Goal: Navigation & Orientation: Find specific page/section

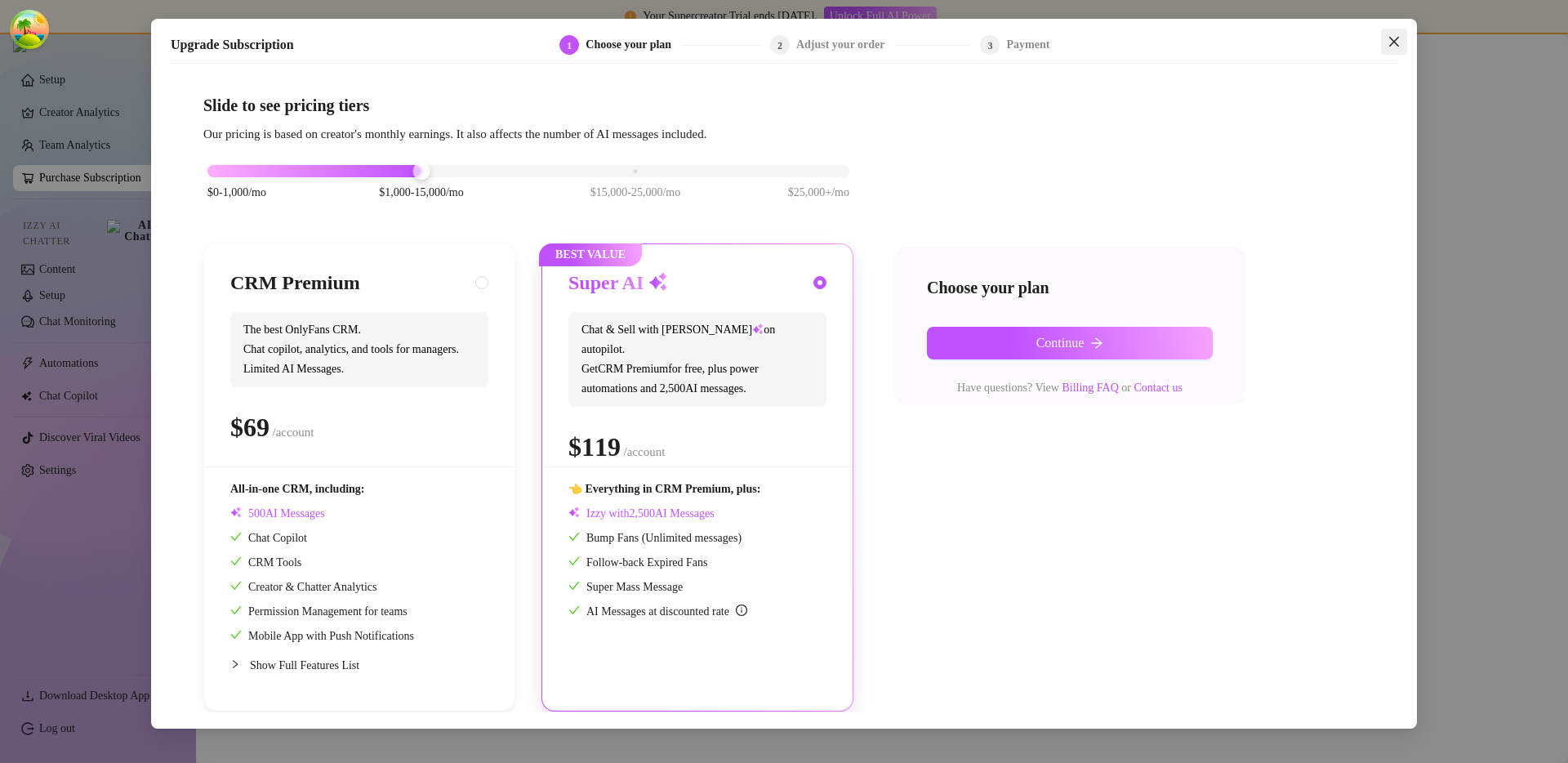
click at [1398, 37] on icon "close" at bounding box center [1394, 41] width 10 height 10
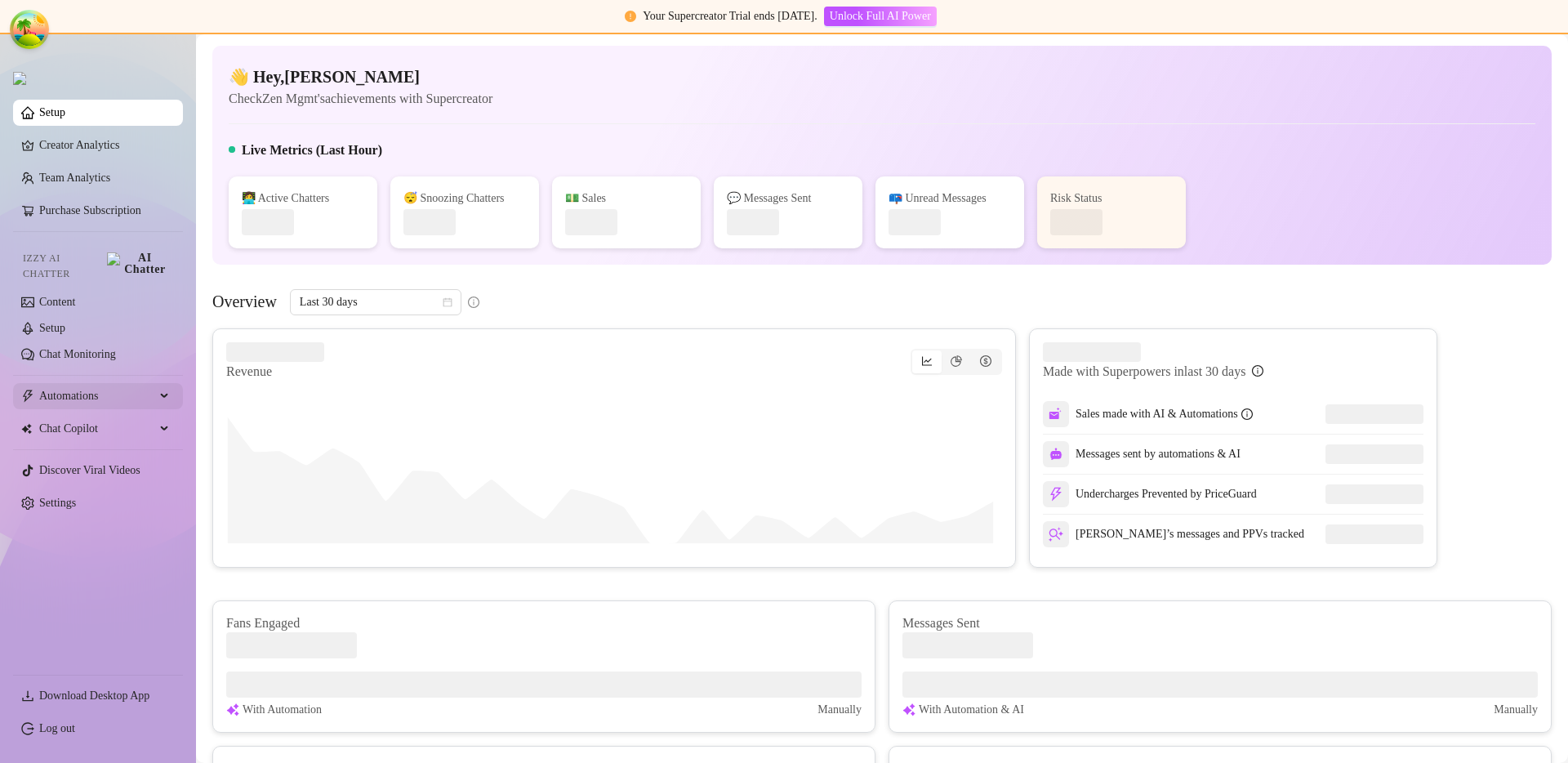
click at [113, 383] on span "Automations" at bounding box center [97, 395] width 116 height 26
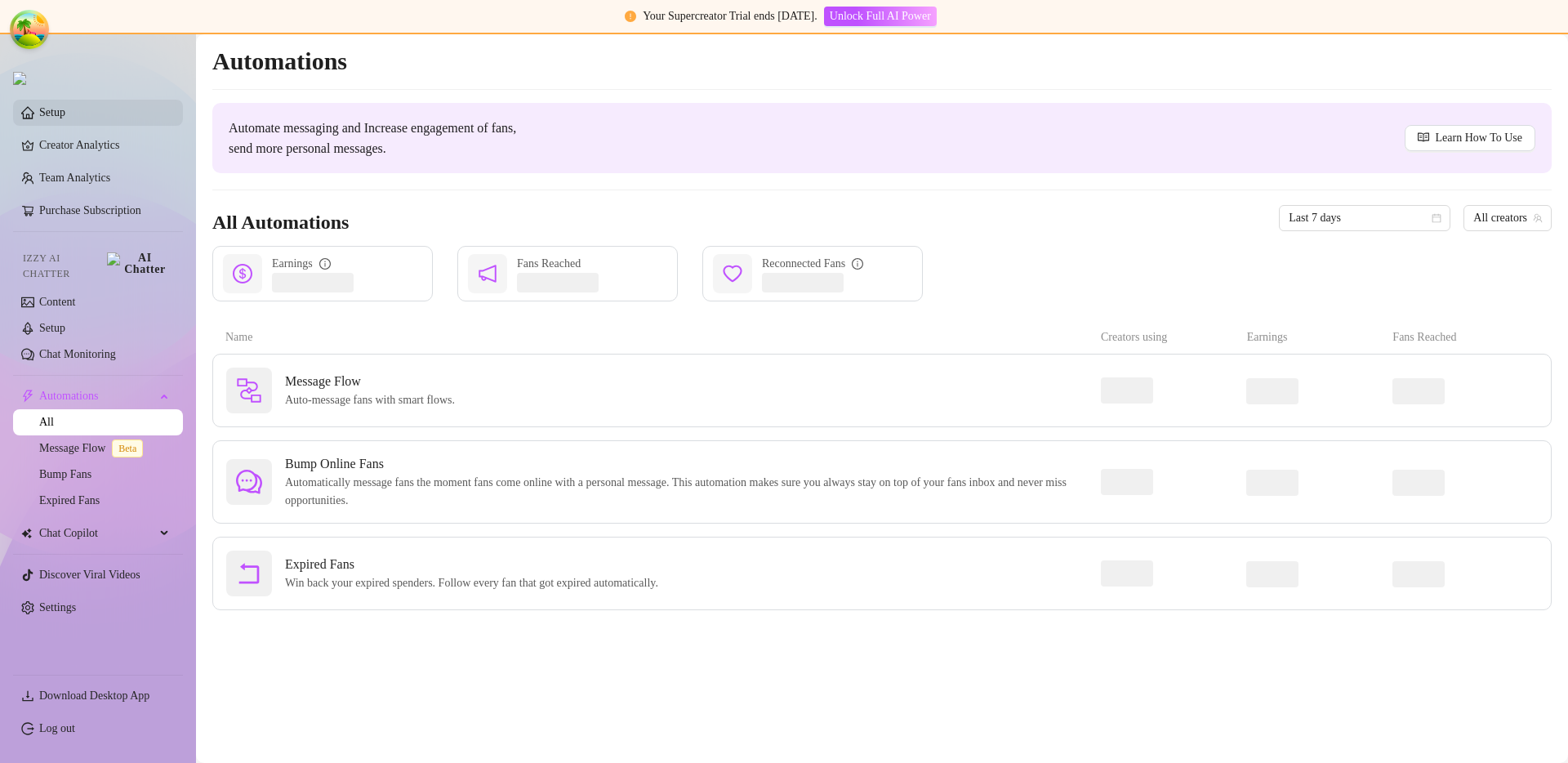
click at [65, 119] on link "Setup" at bounding box center [52, 112] width 26 height 12
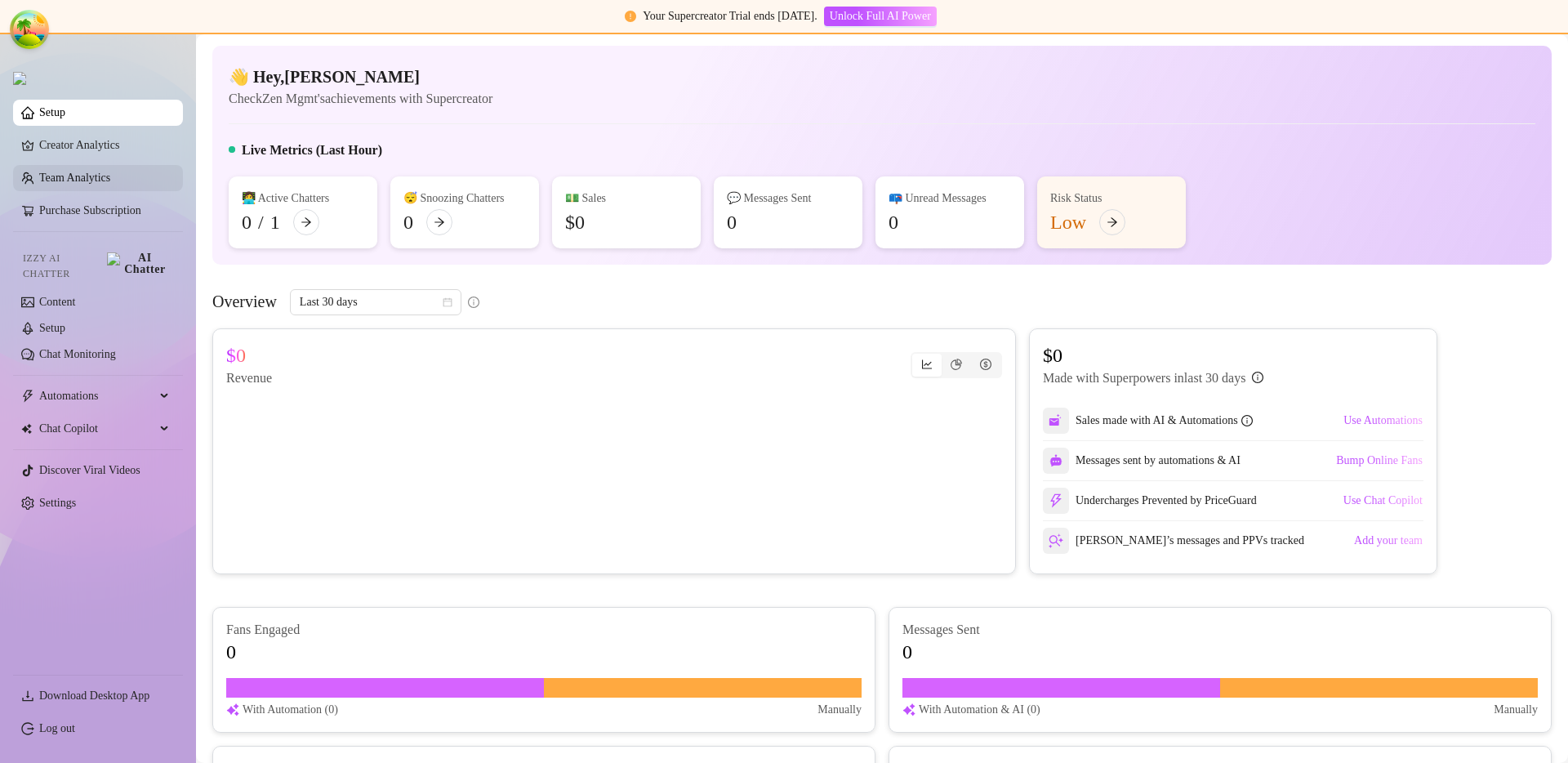
click at [53, 180] on link "Team Analytics" at bounding box center [75, 178] width 71 height 12
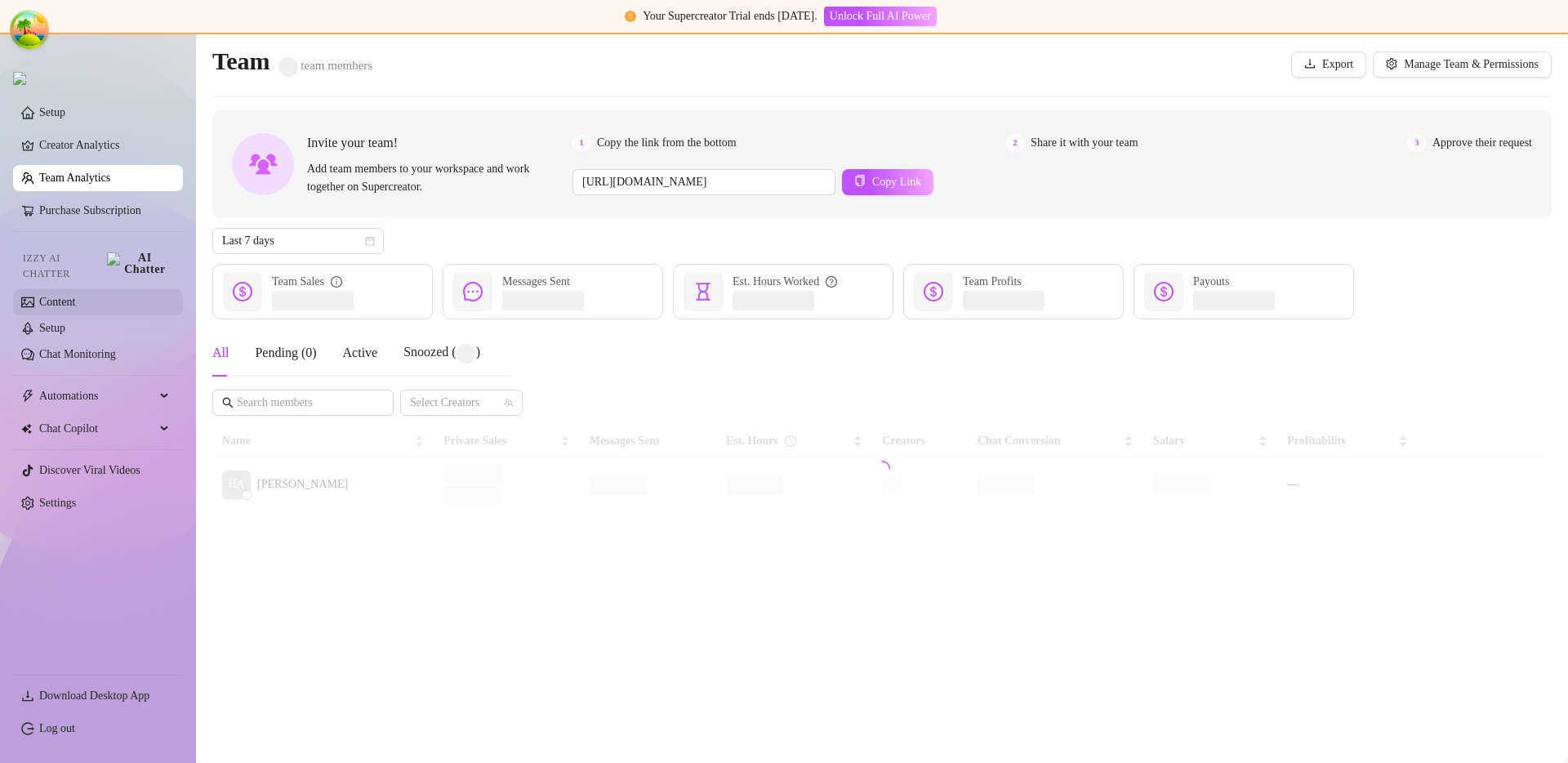
click at [69, 298] on link "Content" at bounding box center [57, 302] width 36 height 12
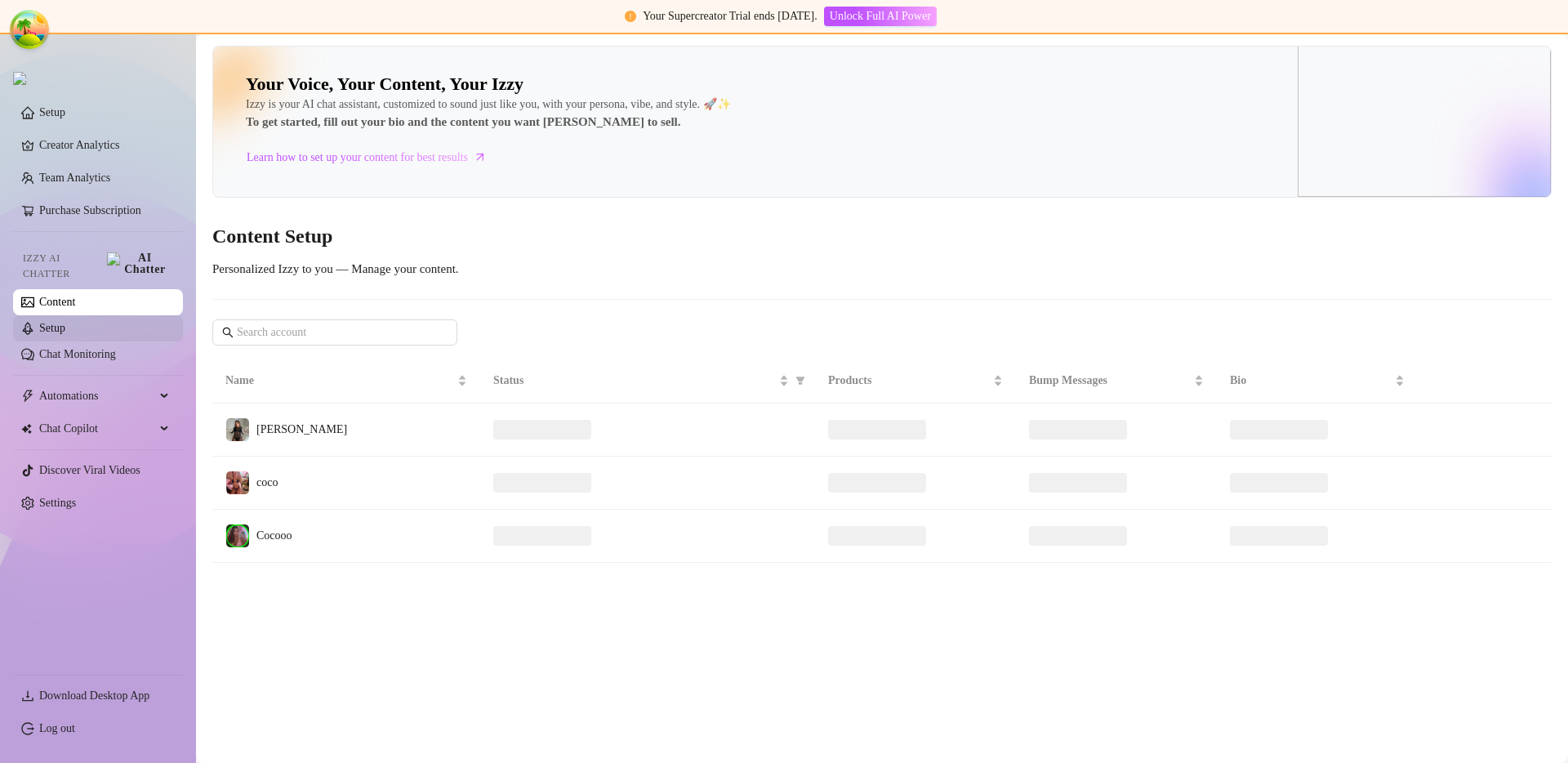
click at [65, 322] on link "Setup" at bounding box center [52, 328] width 26 height 12
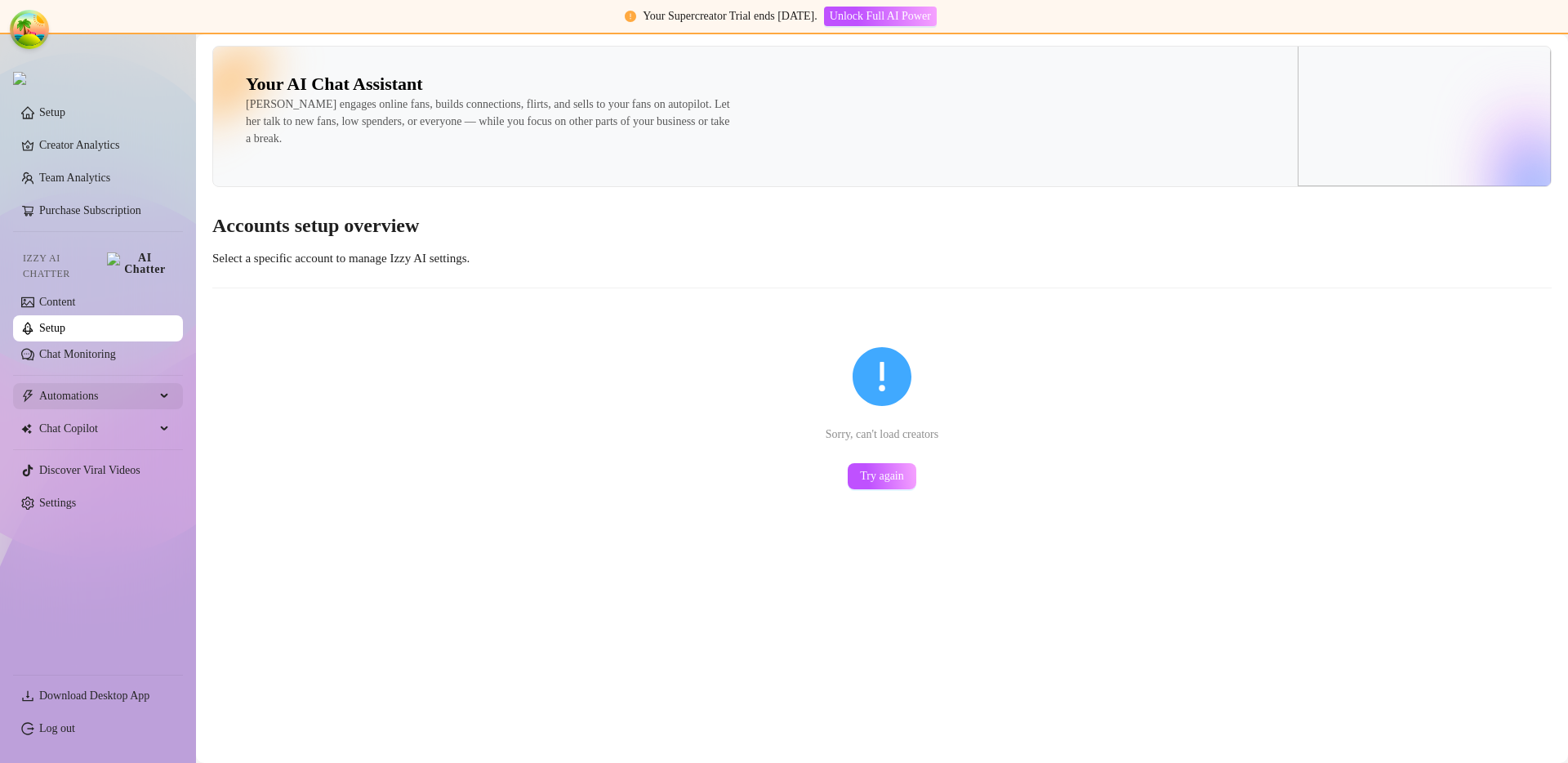
click at [158, 393] on div "Automations" at bounding box center [98, 395] width 170 height 26
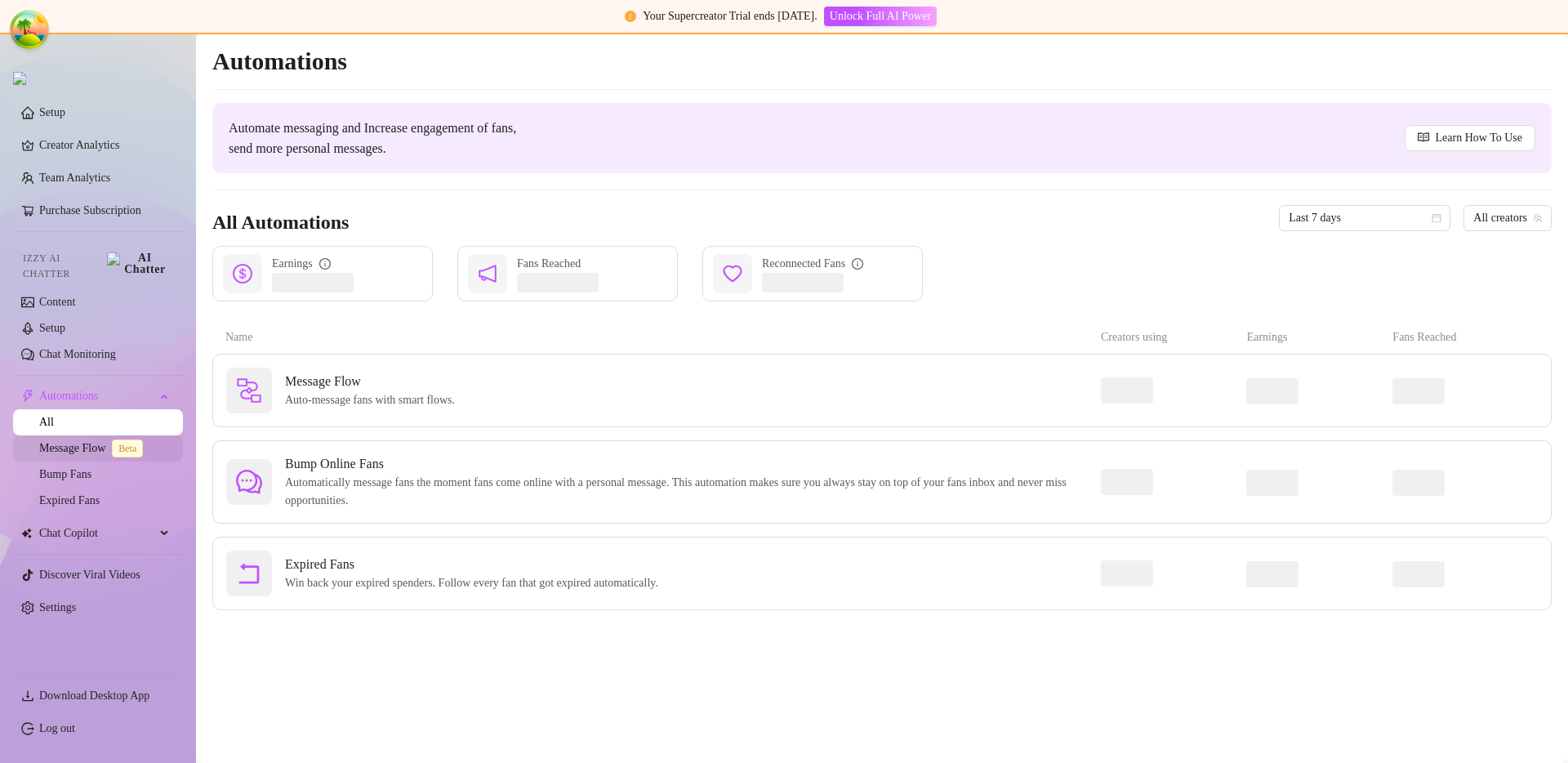
click at [73, 442] on link "Message Flow Beta" at bounding box center [95, 448] width 111 height 12
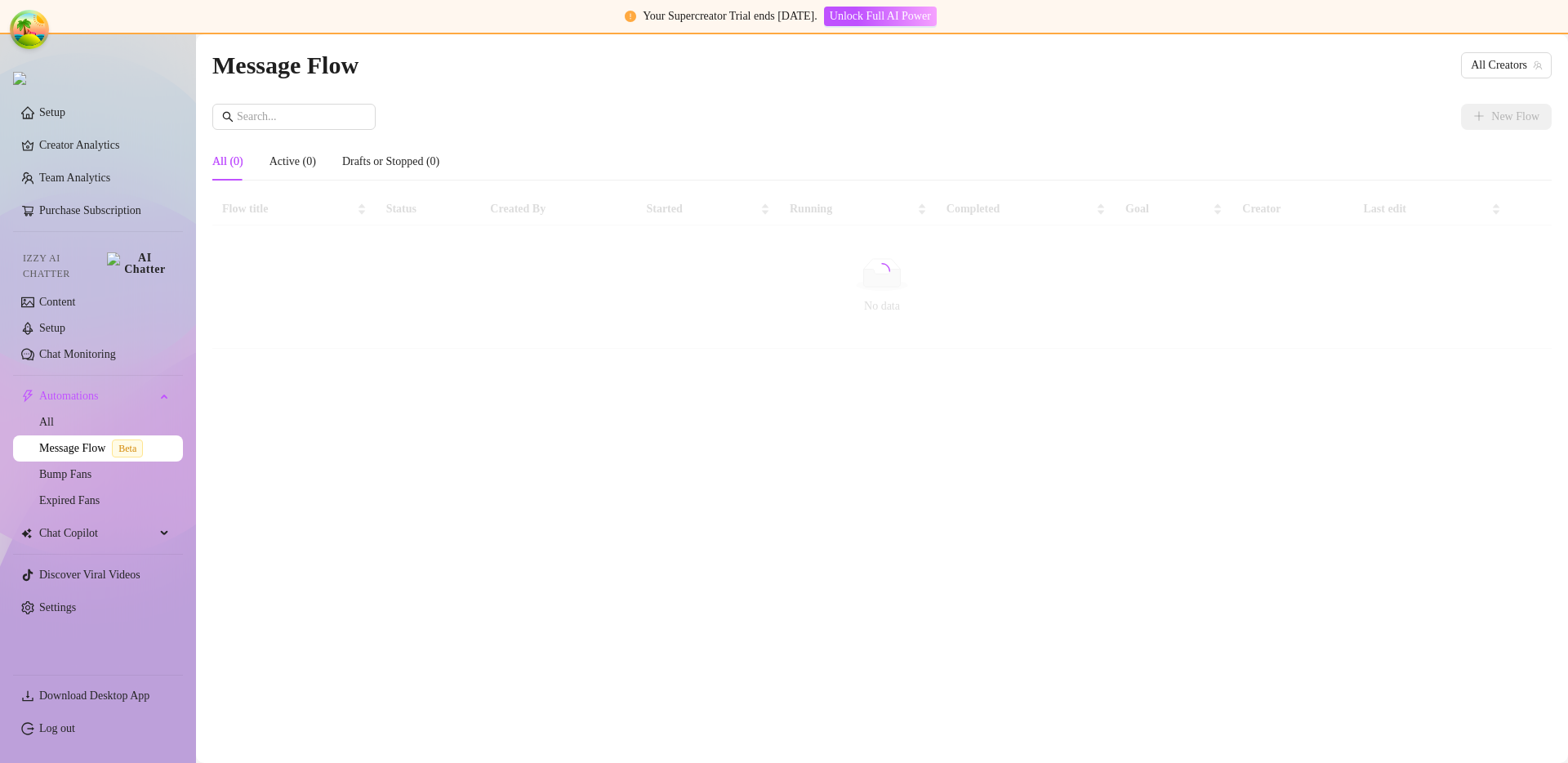
click at [919, 95] on div "Message Flow All Creators New Flow All (0) Active (0) Drafts or Stopped (0) Flo…" at bounding box center [882, 379] width 1340 height 668
click at [685, 215] on div "Message Flow All Creators Error loading flow data" at bounding box center [882, 379] width 1340 height 668
drag, startPoint x: 374, startPoint y: 70, endPoint x: 234, endPoint y: 59, distance: 140.4
click at [234, 59] on div "Message Flow All Creators" at bounding box center [882, 64] width 1340 height 38
click at [234, 59] on article "Message Flow" at bounding box center [286, 64] width 146 height 38
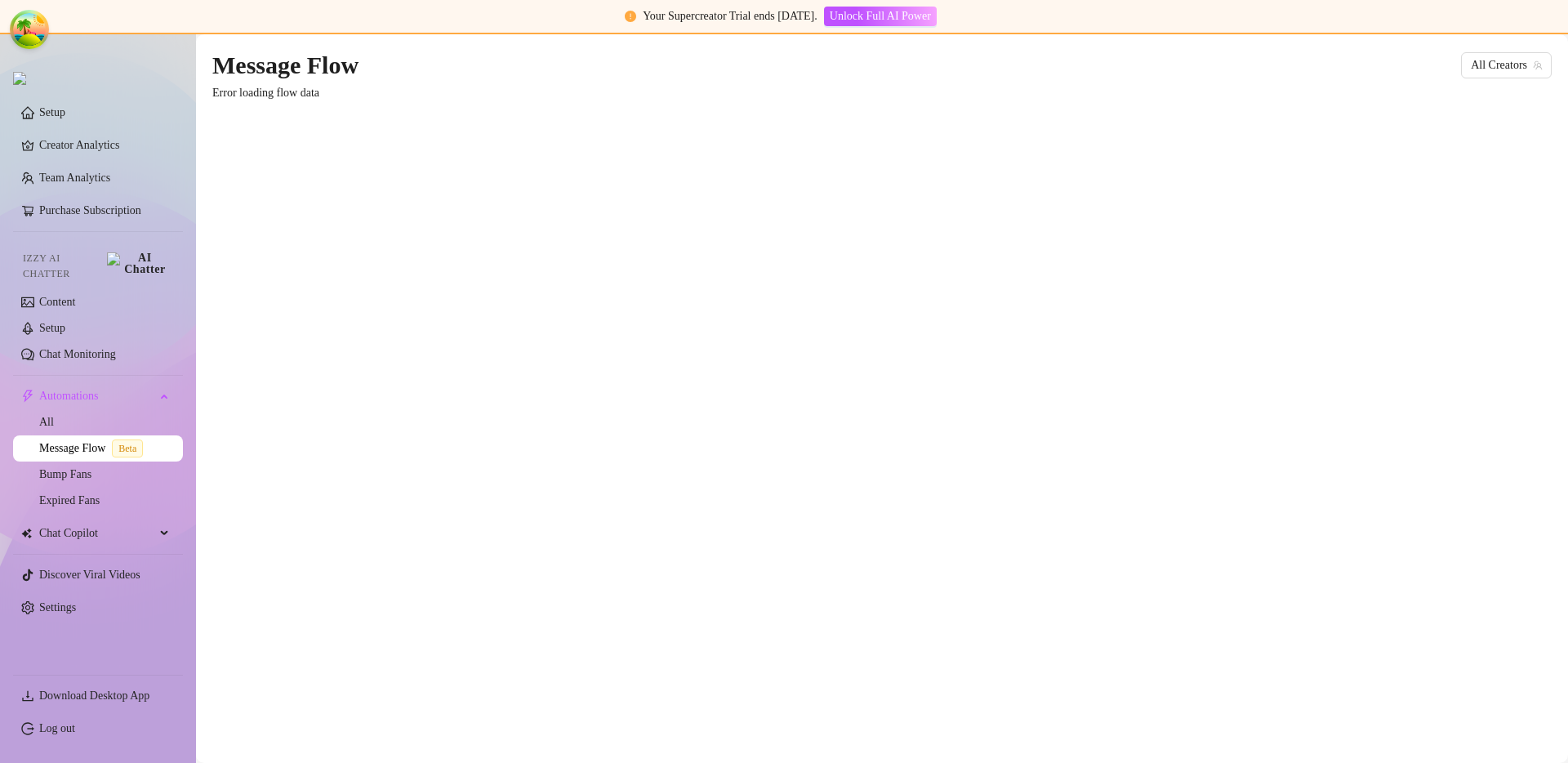
click at [661, 342] on div "Message Flow All Creators Error loading flow data" at bounding box center [882, 379] width 1340 height 668
click at [65, 112] on link "Setup" at bounding box center [52, 112] width 26 height 12
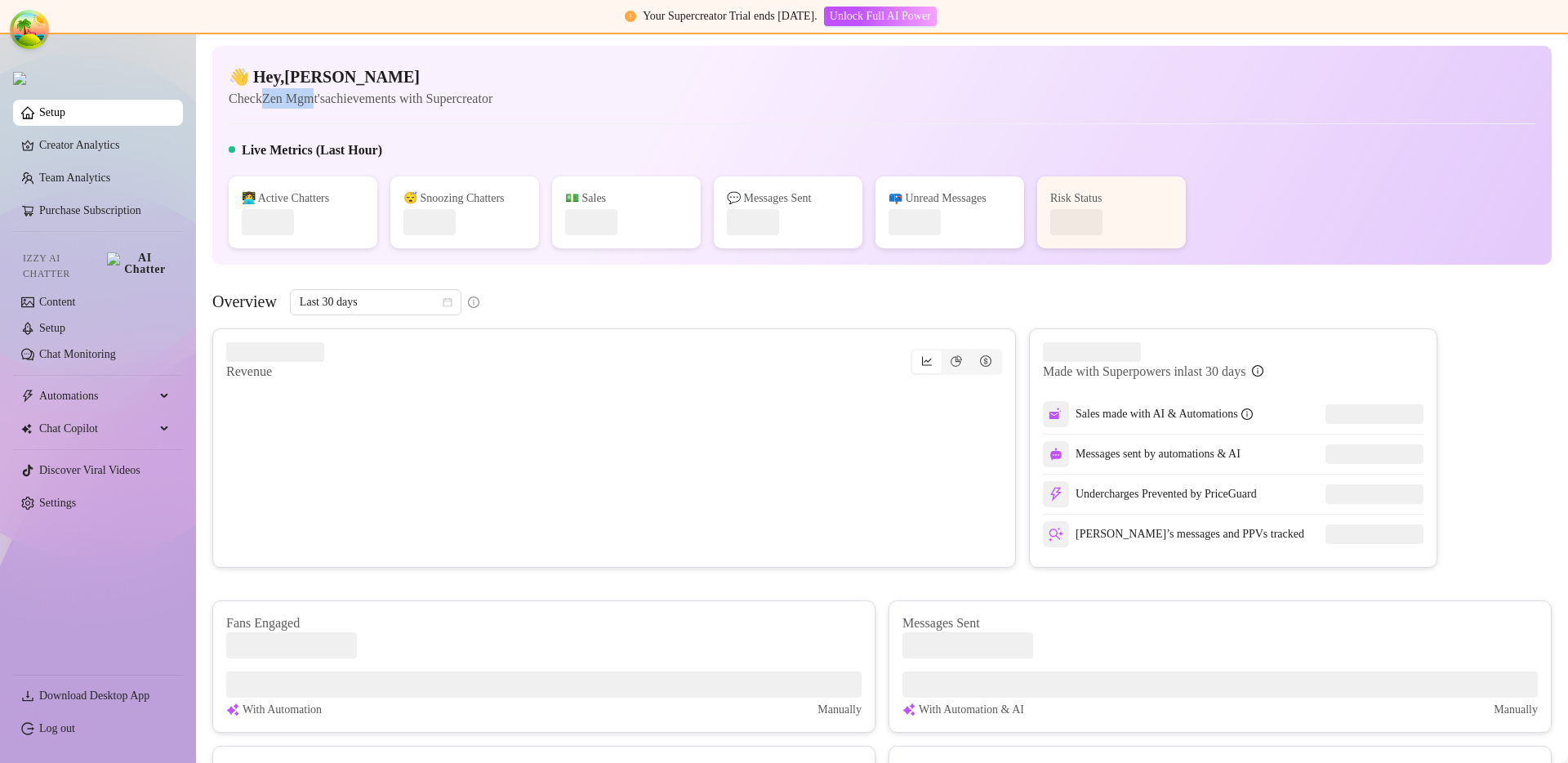
drag, startPoint x: 267, startPoint y: 96, endPoint x: 324, endPoint y: 100, distance: 57.1
click at [324, 100] on article "Check Zen Mgmt's achievements with Supercreator" at bounding box center [361, 98] width 264 height 21
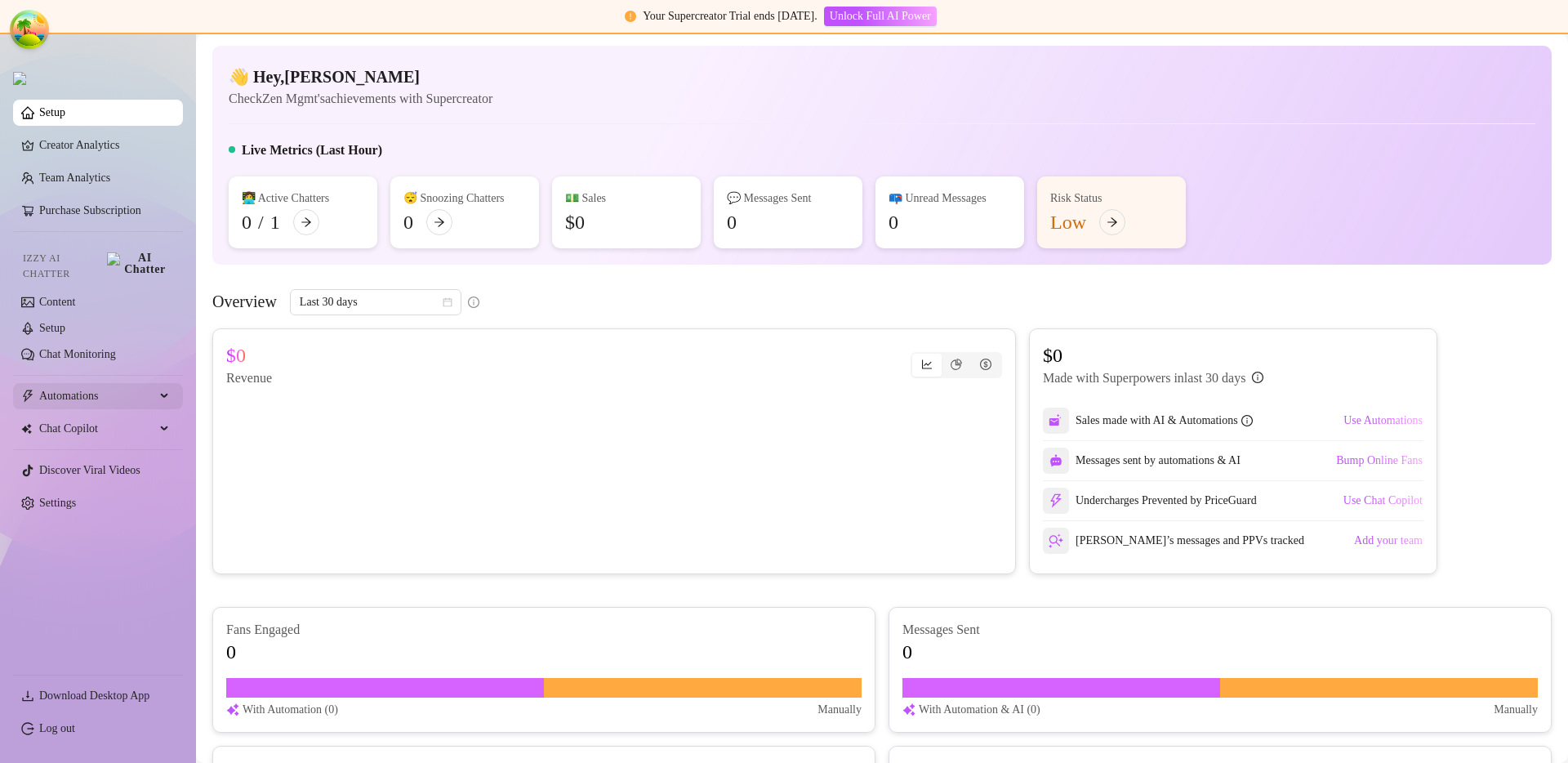
click at [138, 389] on span "Automations" at bounding box center [97, 395] width 116 height 26
